Goal: Task Accomplishment & Management: Manage account settings

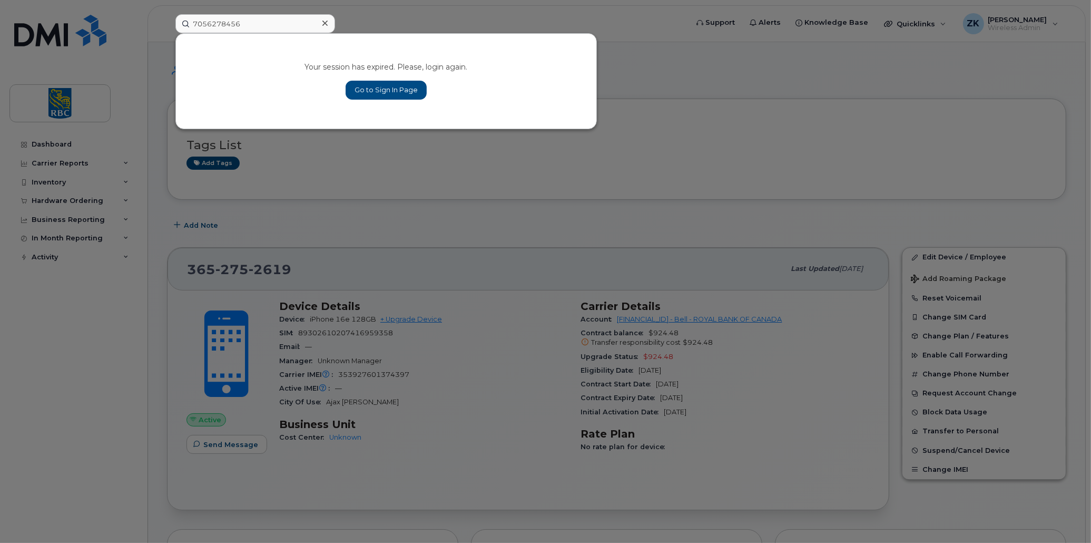
type input "7056278456"
click at [394, 90] on link "Go to Sign In Page" at bounding box center [386, 90] width 81 height 19
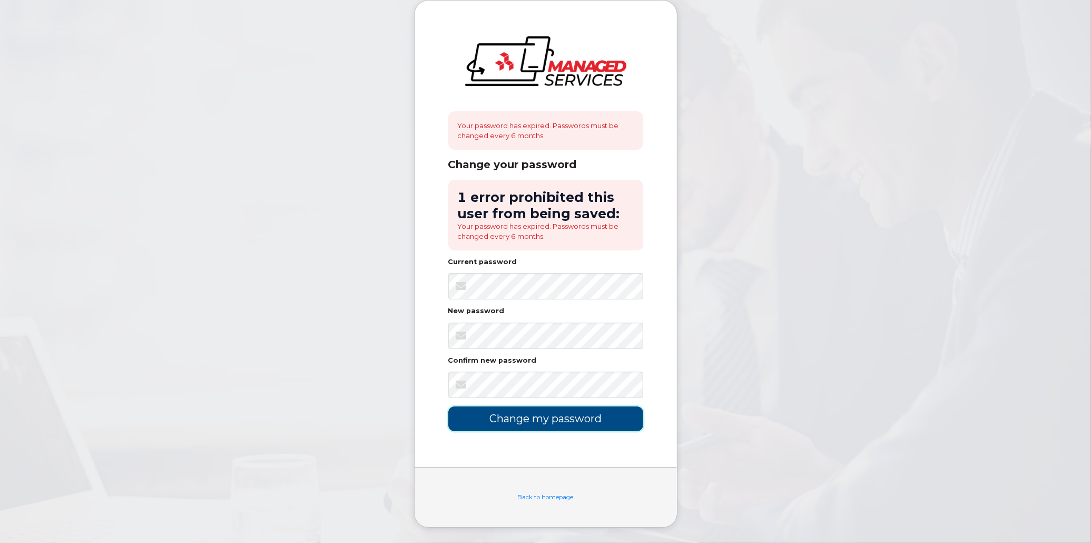
click at [554, 415] on input "Change my password" at bounding box center [545, 418] width 195 height 25
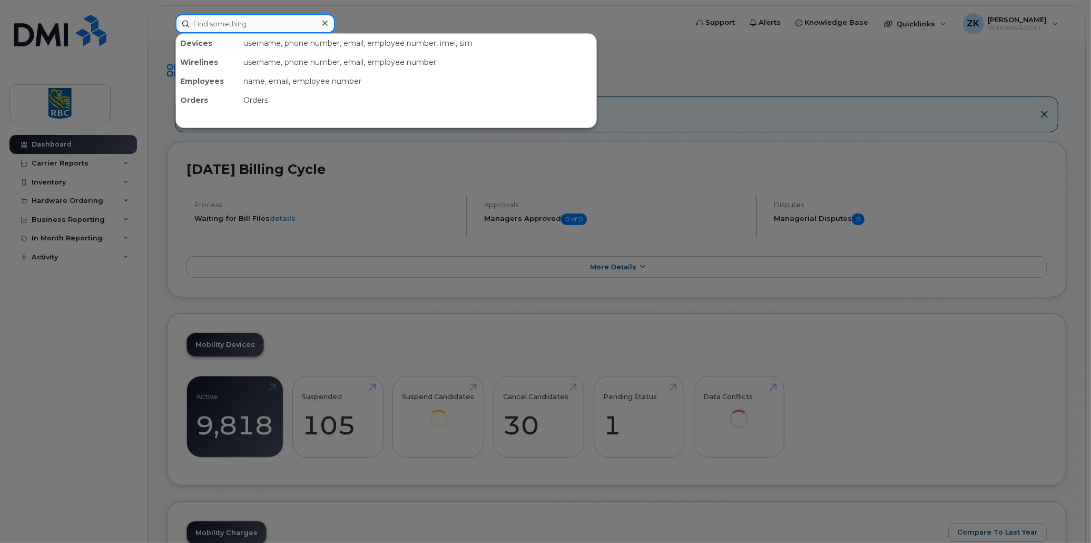
click at [219, 25] on input at bounding box center [255, 23] width 160 height 19
paste input "7056278456"
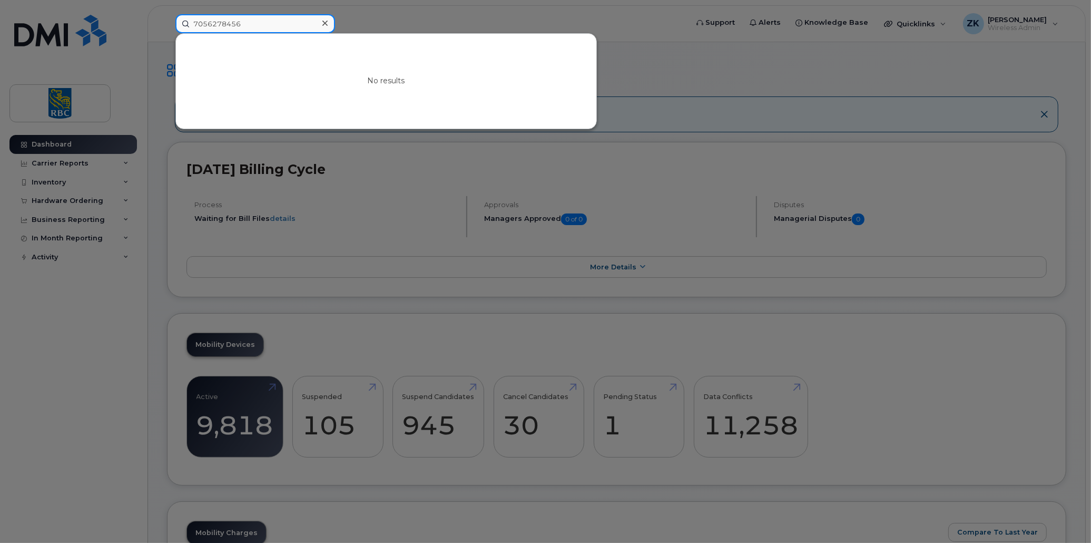
drag, startPoint x: 253, startPoint y: 20, endPoint x: 169, endPoint y: 23, distance: 84.9
click at [169, 23] on div "7056278456 No results" at bounding box center [428, 23] width 522 height 19
paste input
click at [734, 56] on div at bounding box center [545, 271] width 1091 height 543
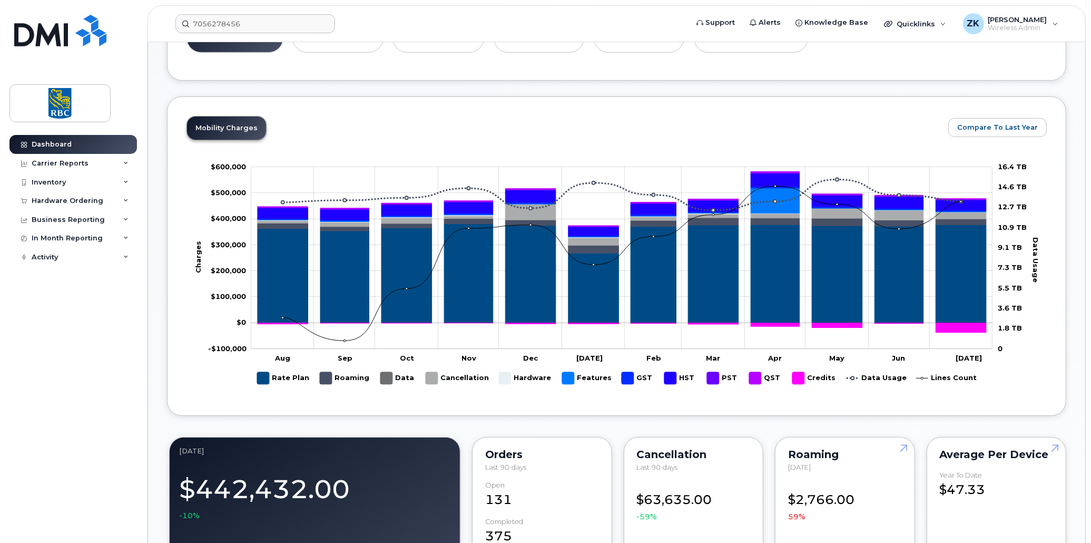
scroll to position [474, 0]
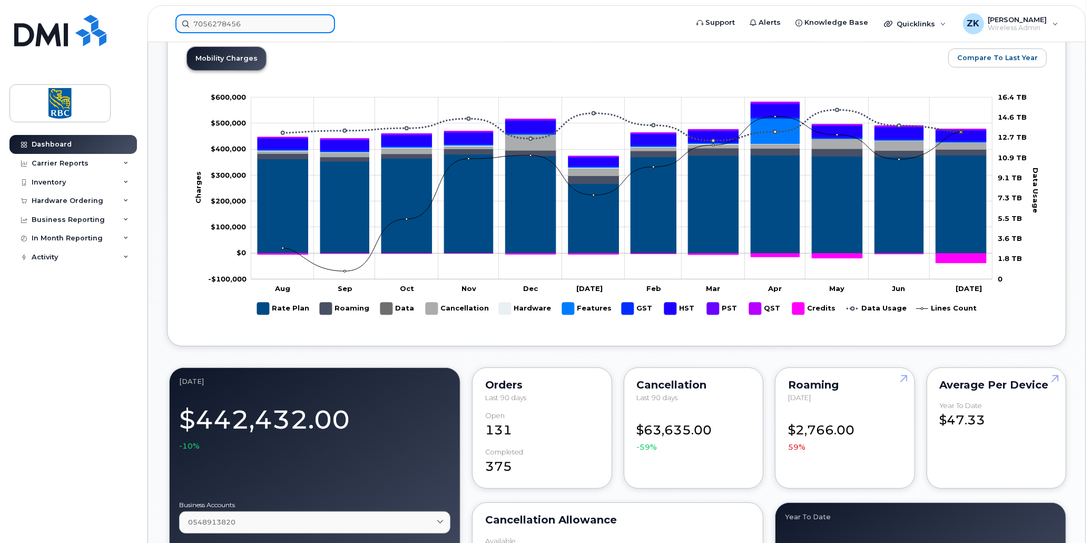
click at [227, 20] on input "7056278456" at bounding box center [255, 23] width 160 height 19
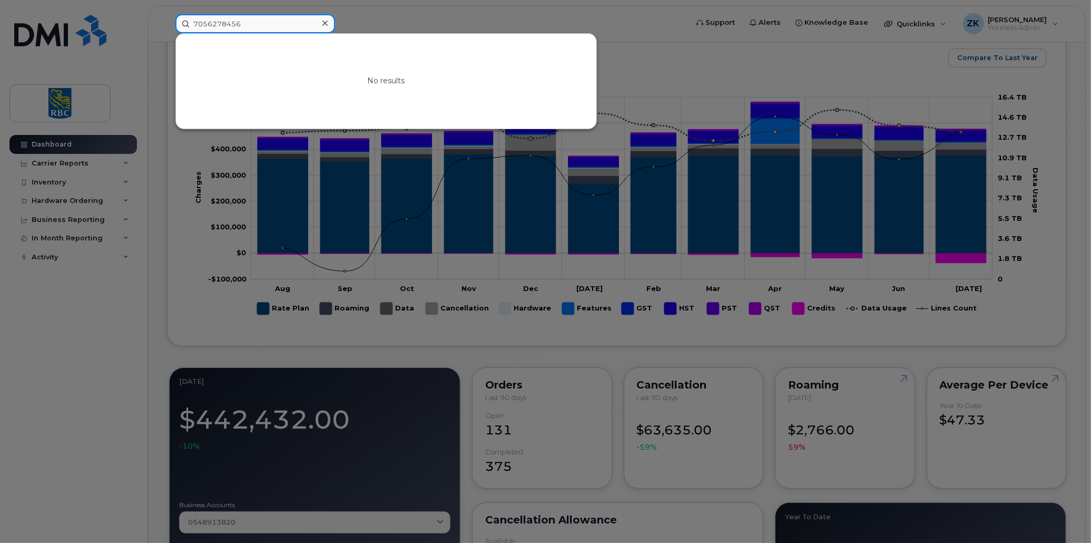
click at [227, 20] on input "7056278456" at bounding box center [255, 23] width 160 height 19
paste input "353927601119123"
drag, startPoint x: 279, startPoint y: 21, endPoint x: 167, endPoint y: 23, distance: 111.7
click at [167, 23] on div "353927601119123 No results" at bounding box center [428, 23] width 522 height 19
paste input "7056278456"
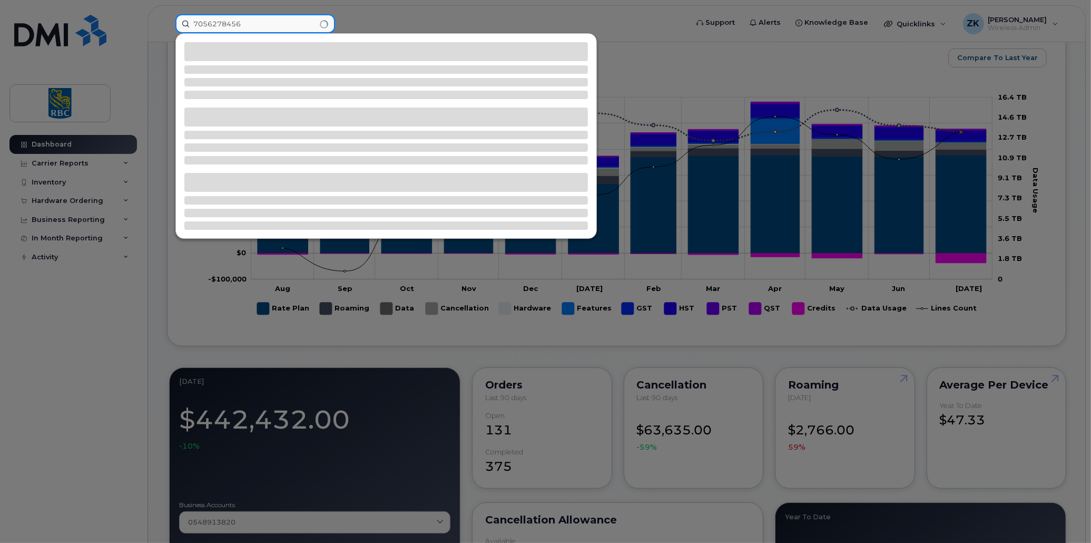
type input "7056278456"
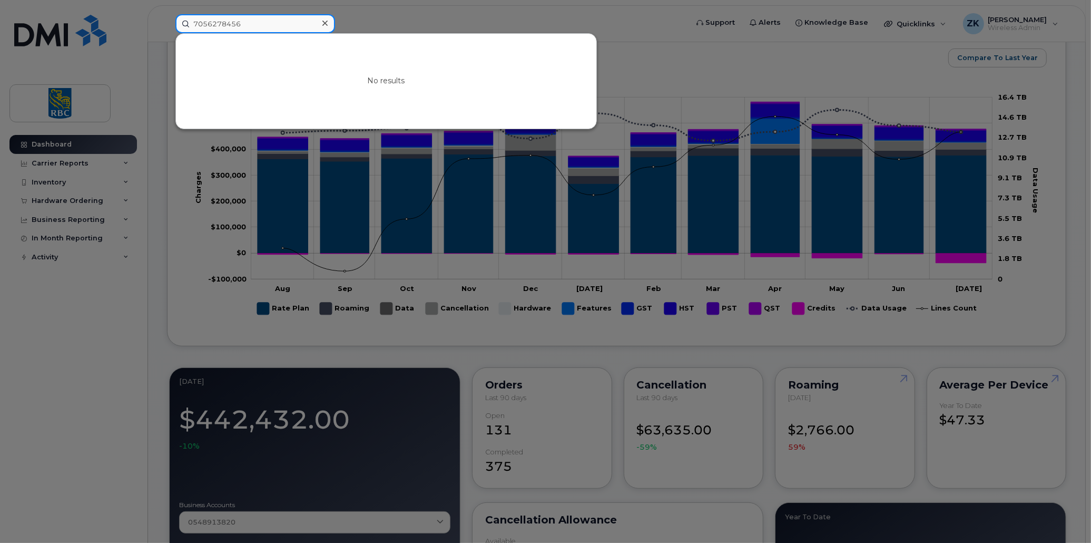
click at [264, 21] on input "7056278456" at bounding box center [255, 23] width 160 height 19
